Goal: Task Accomplishment & Management: Manage account settings

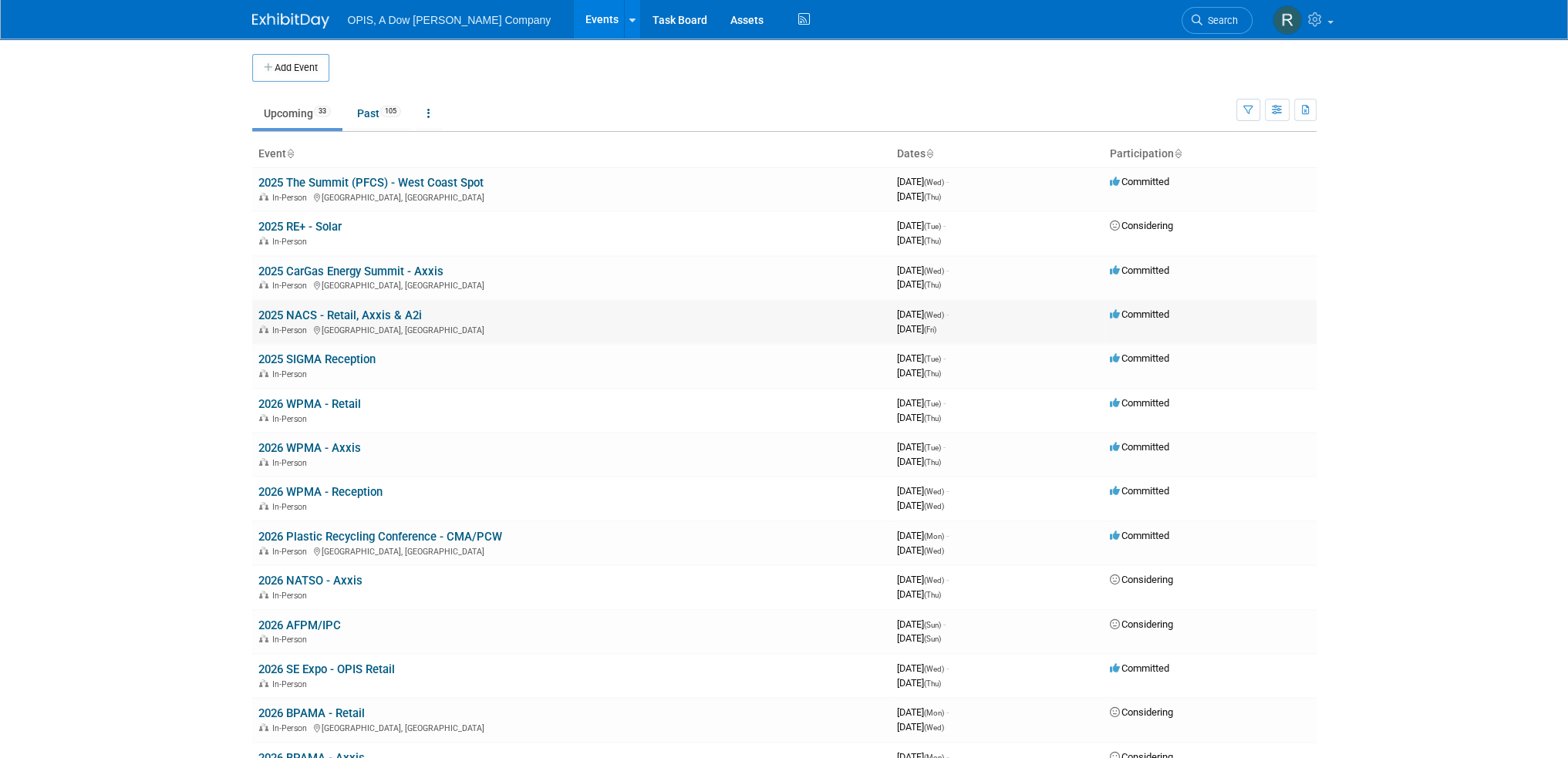
click at [307, 313] on link "2025 NACS - Retail, Axxis & A2i" at bounding box center [340, 315] width 163 height 14
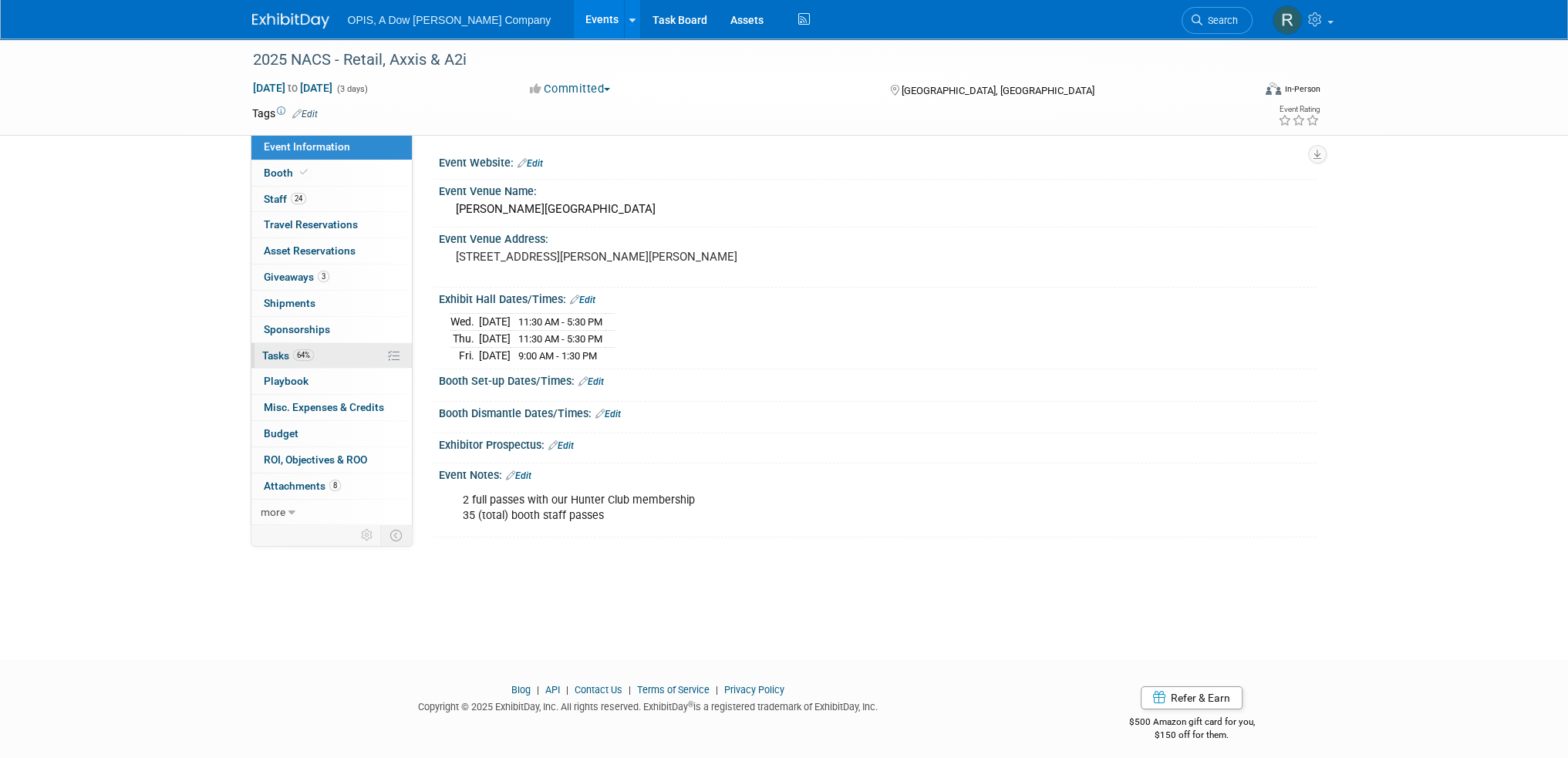
click at [276, 361] on link "64% Tasks 64%" at bounding box center [331, 356] width 160 height 25
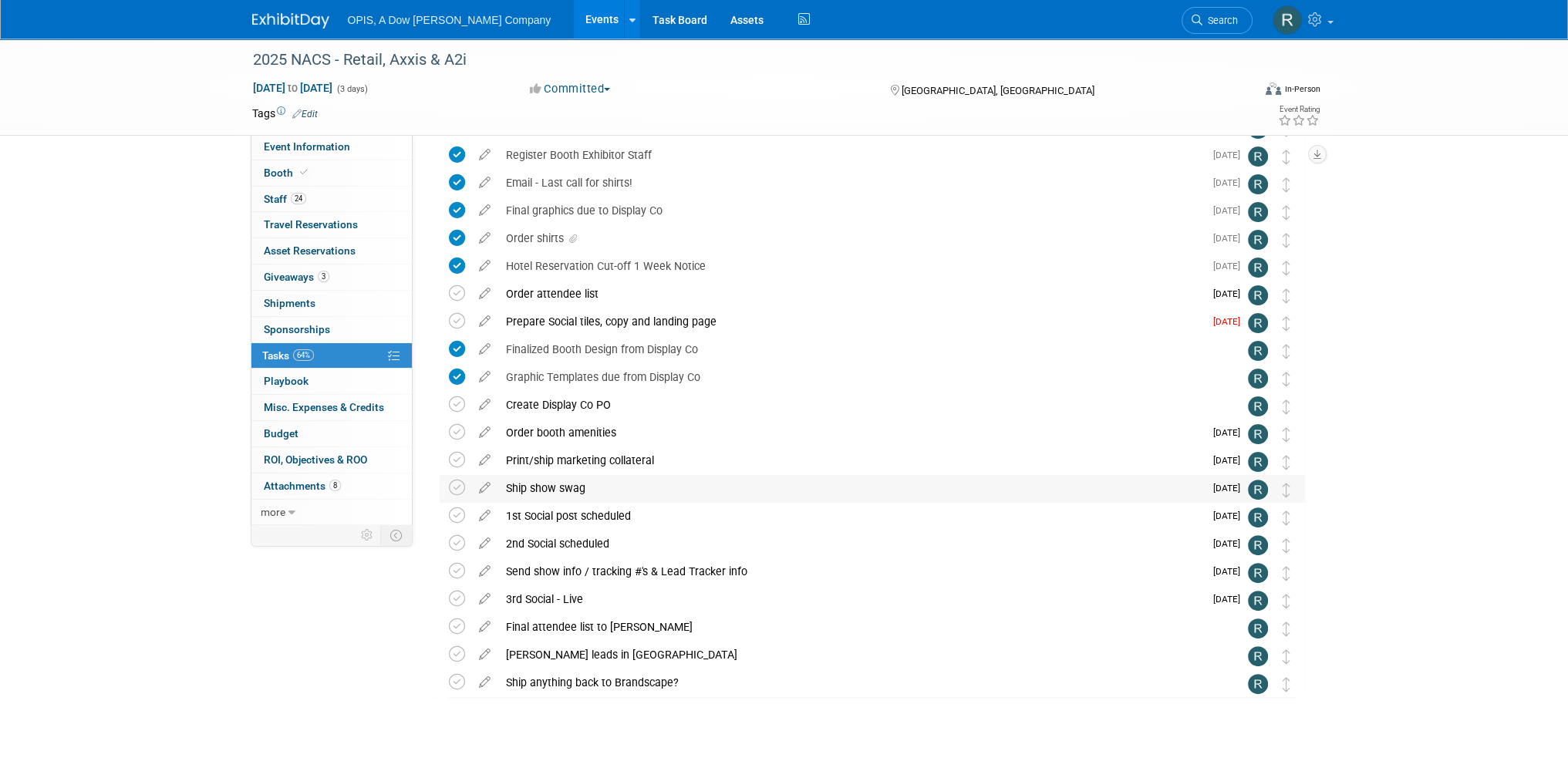
scroll to position [535, 0]
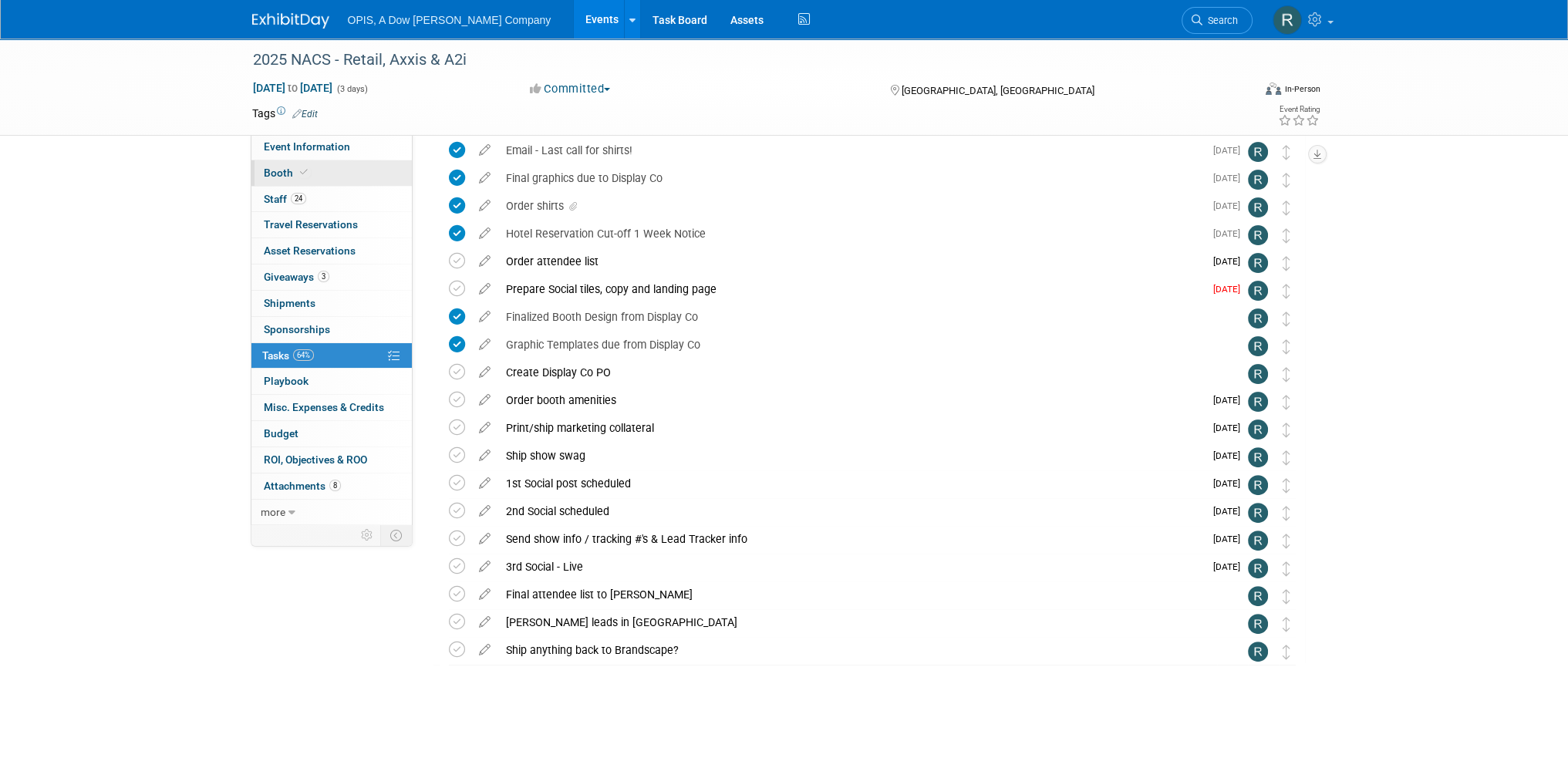
click at [271, 166] on link "Booth" at bounding box center [331, 173] width 160 height 25
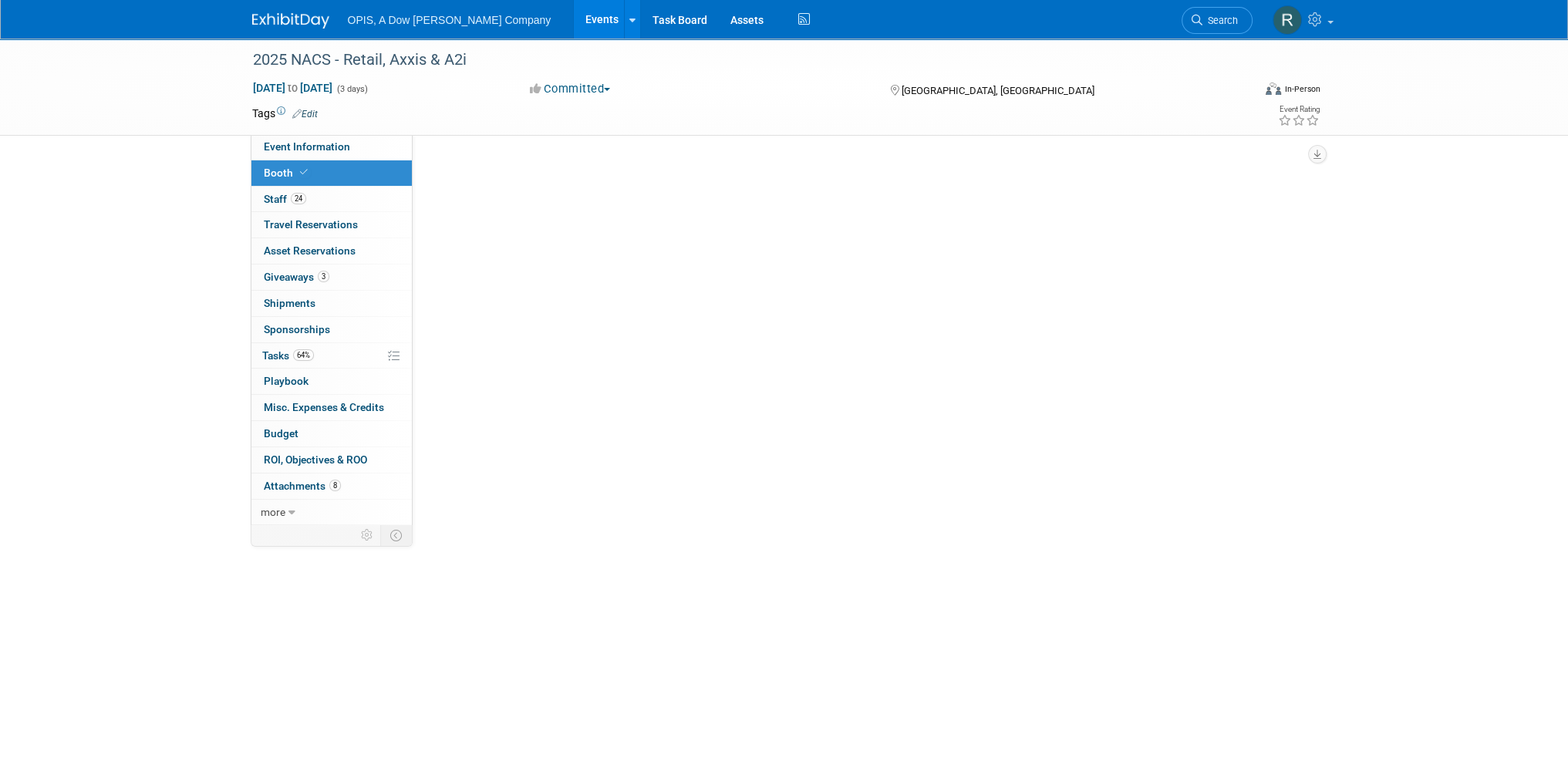
scroll to position [0, 0]
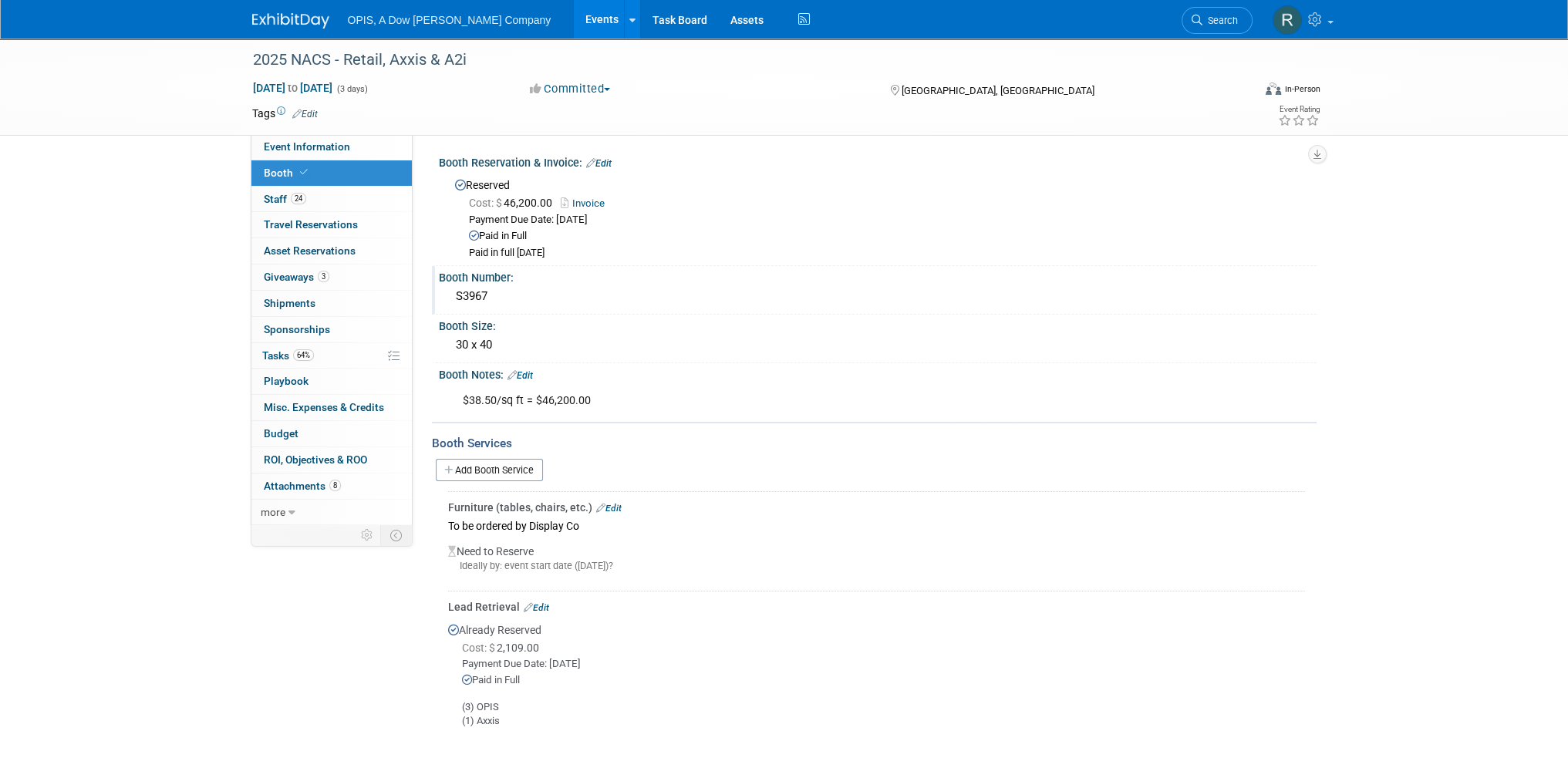
drag, startPoint x: 488, startPoint y: 294, endPoint x: 453, endPoint y: 294, distance: 35.0
click at [453, 294] on div "S3967" at bounding box center [877, 296] width 855 height 23
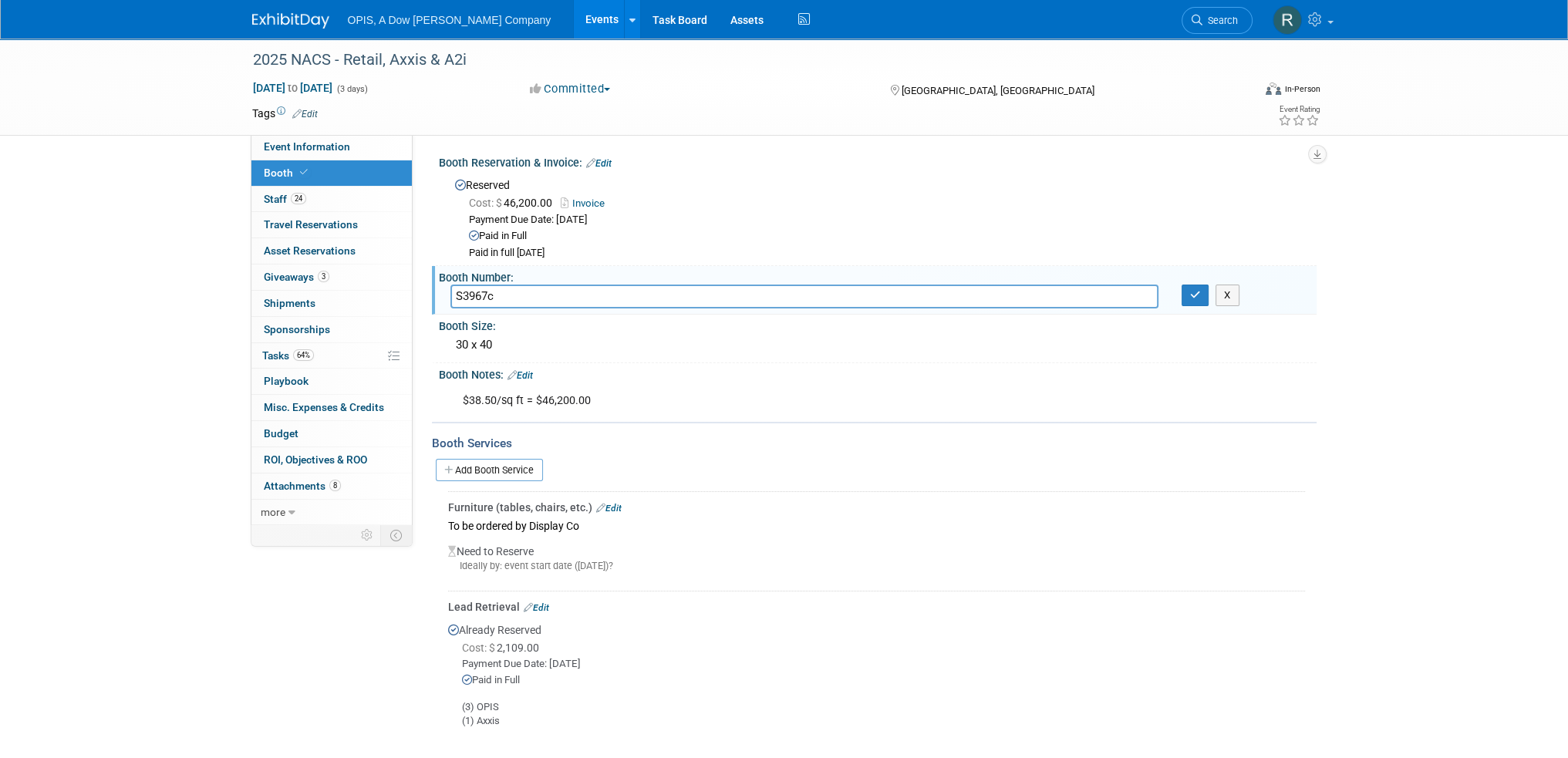
type input "S3967"
drag, startPoint x: 510, startPoint y: 293, endPoint x: 407, endPoint y: 305, distance: 103.7
click at [407, 305] on div "Event Information Event Info Booth Booth 24 Staff 24 Staff 0 Travel Reservation…" at bounding box center [784, 486] width 1088 height 895
click at [1194, 300] on button "button" at bounding box center [1196, 295] width 28 height 22
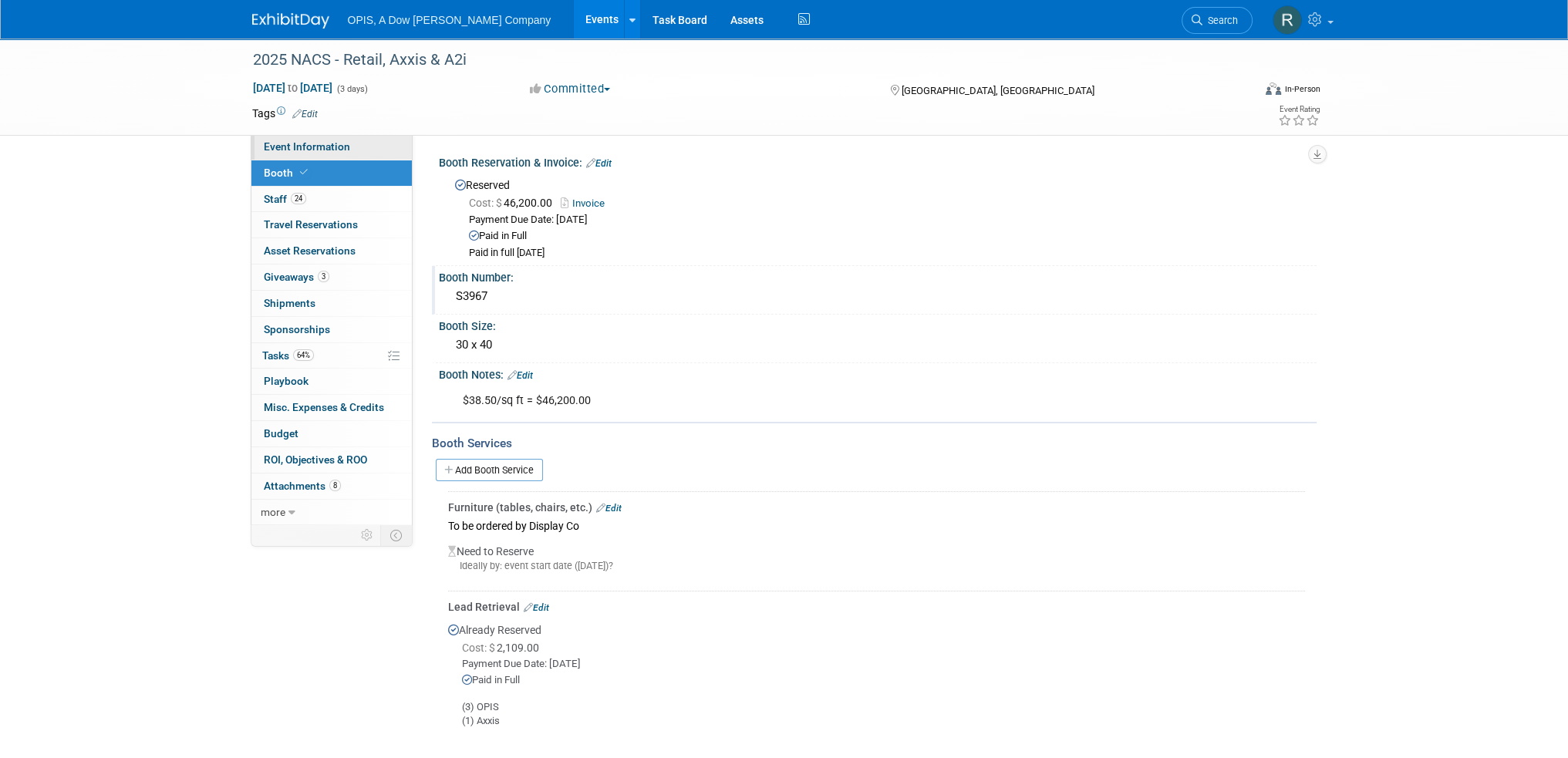
click at [326, 145] on span "Event Information" at bounding box center [307, 146] width 86 height 12
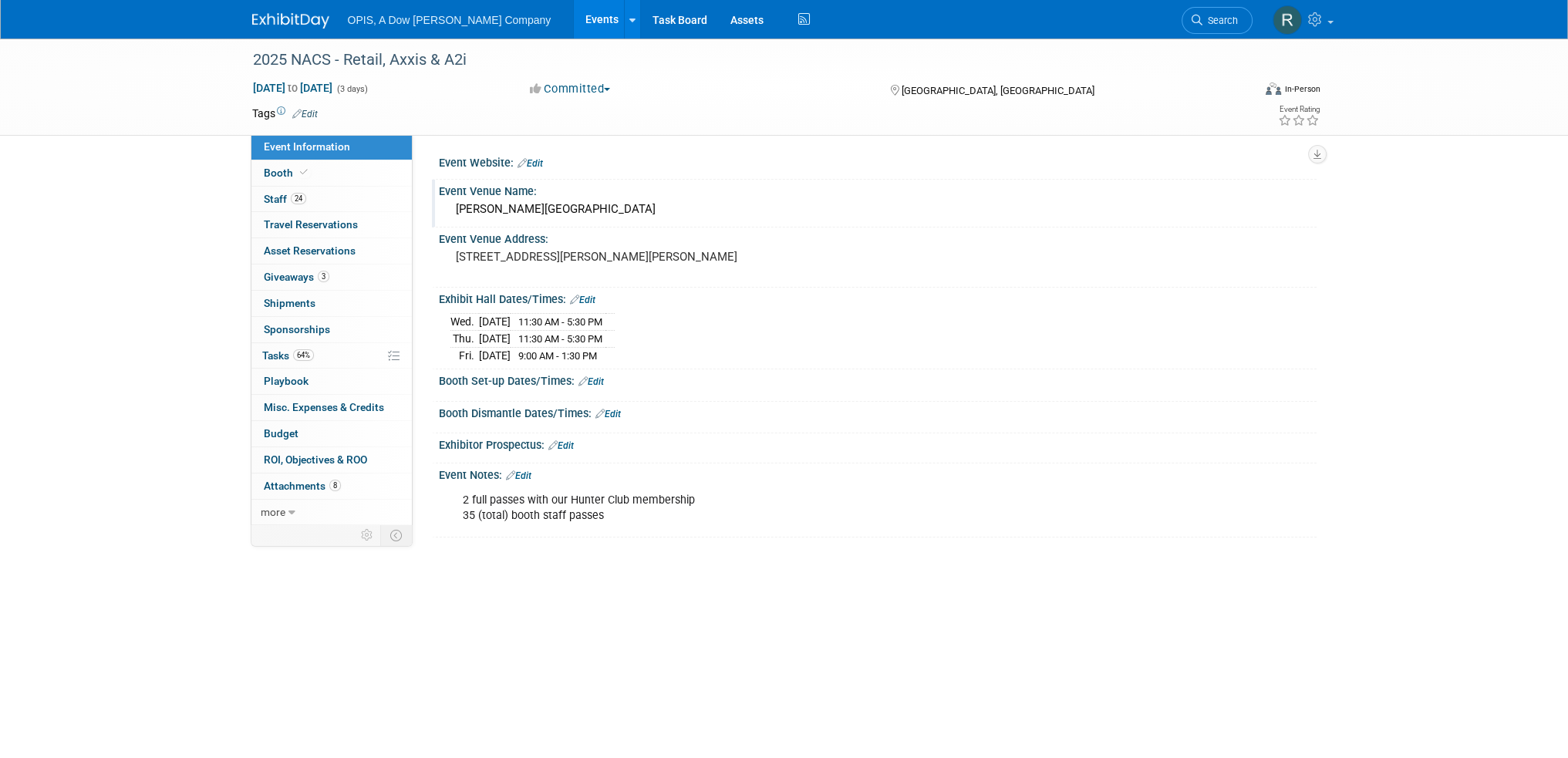
click at [652, 210] on div "McCormick Place Convention Center" at bounding box center [877, 208] width 855 height 23
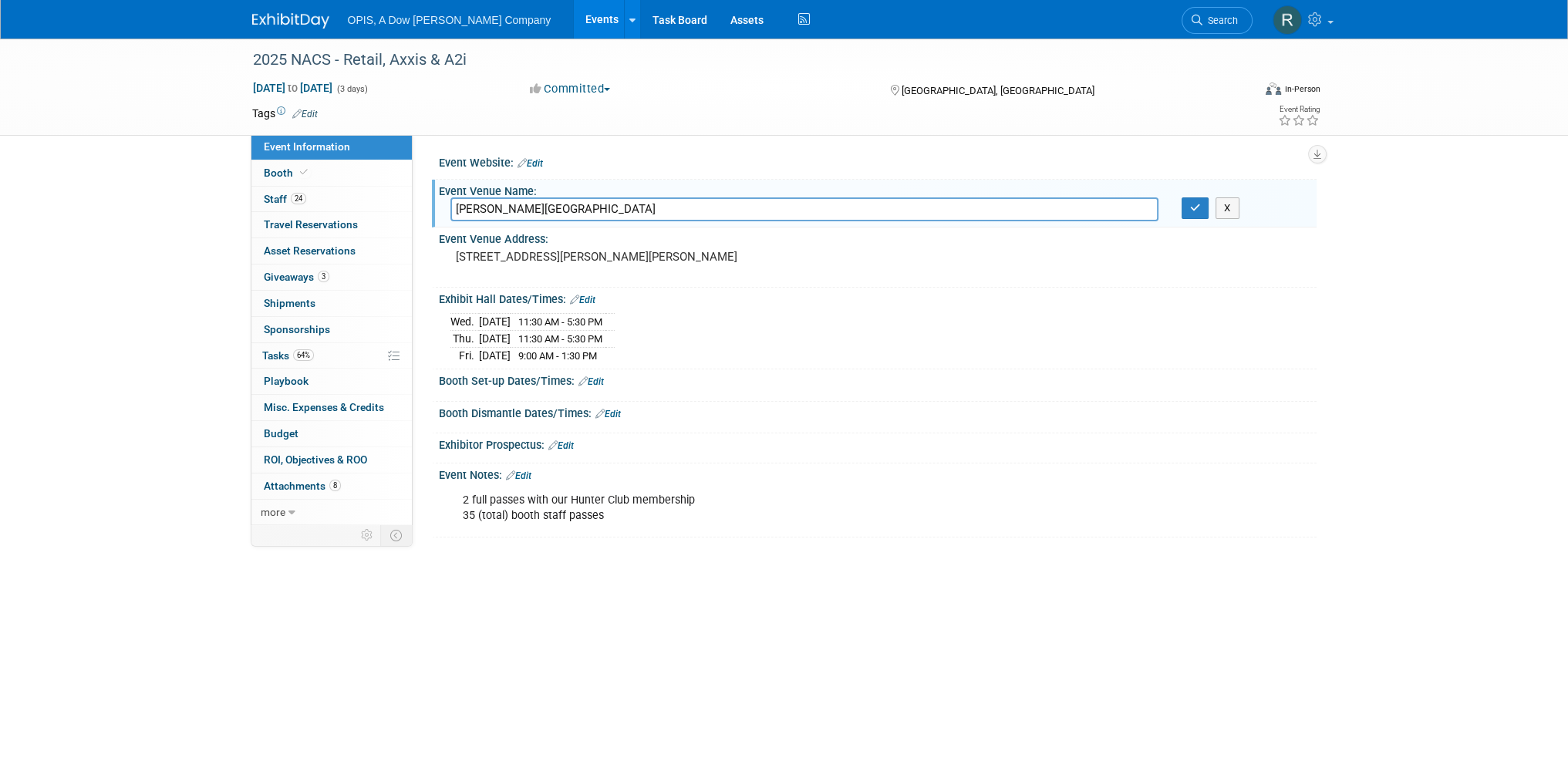
drag, startPoint x: 652, startPoint y: 210, endPoint x: 441, endPoint y: 209, distance: 211.0
click at [441, 209] on div "McCormick Place Convention Center" at bounding box center [804, 208] width 731 height 23
